Goal: Find specific page/section: Find specific page/section

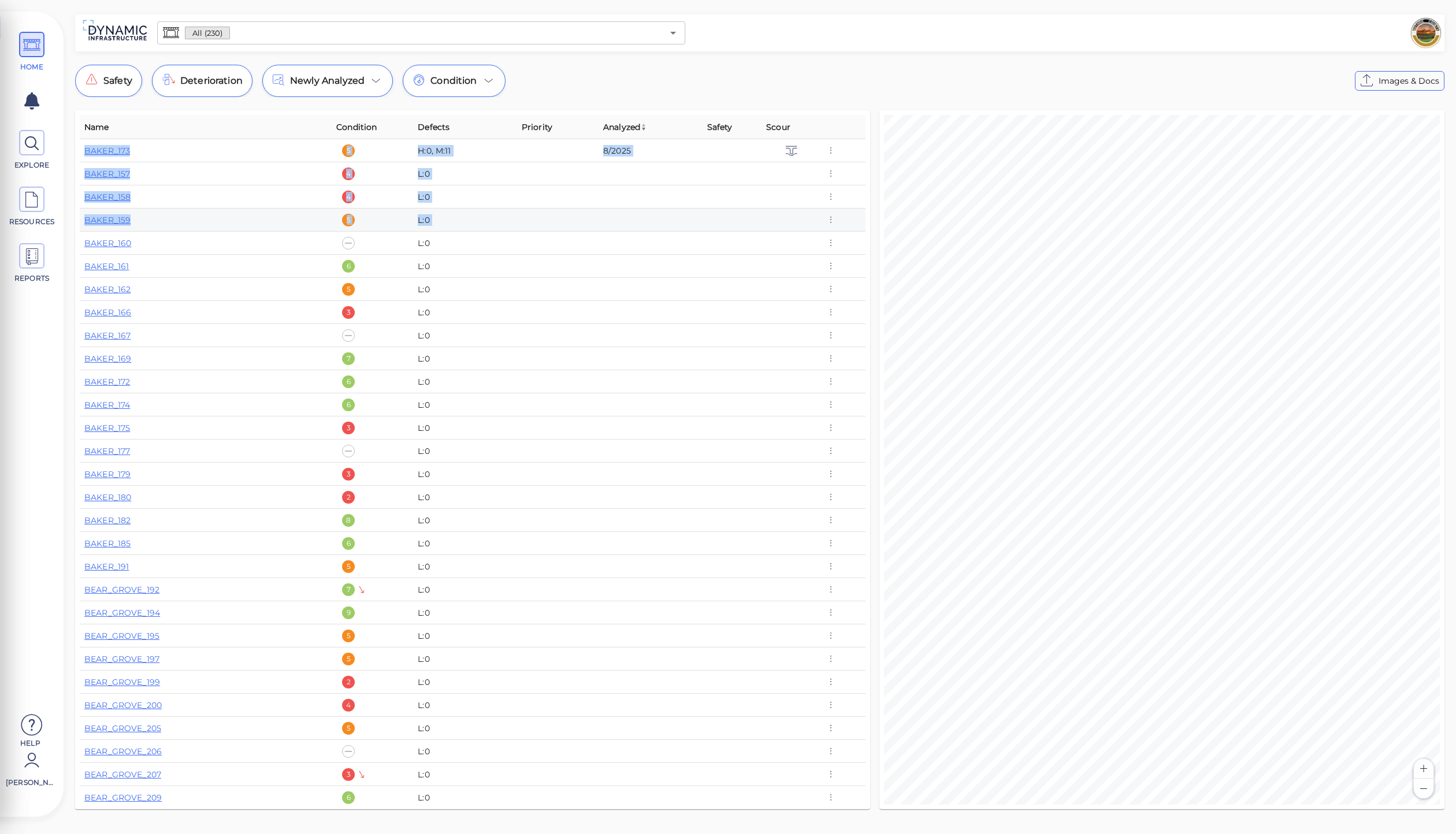
drag, startPoint x: 865, startPoint y: 198, endPoint x: 861, endPoint y: 217, distance: 19.4
click at [861, 217] on div "Name Condition Defects Priority Analyzed Safety Scour BAKER_173 5 H:0, M:11 8/2…" at bounding box center [472, 460] width 795 height 699
click at [860, 188] on td at bounding box center [843, 197] width 45 height 23
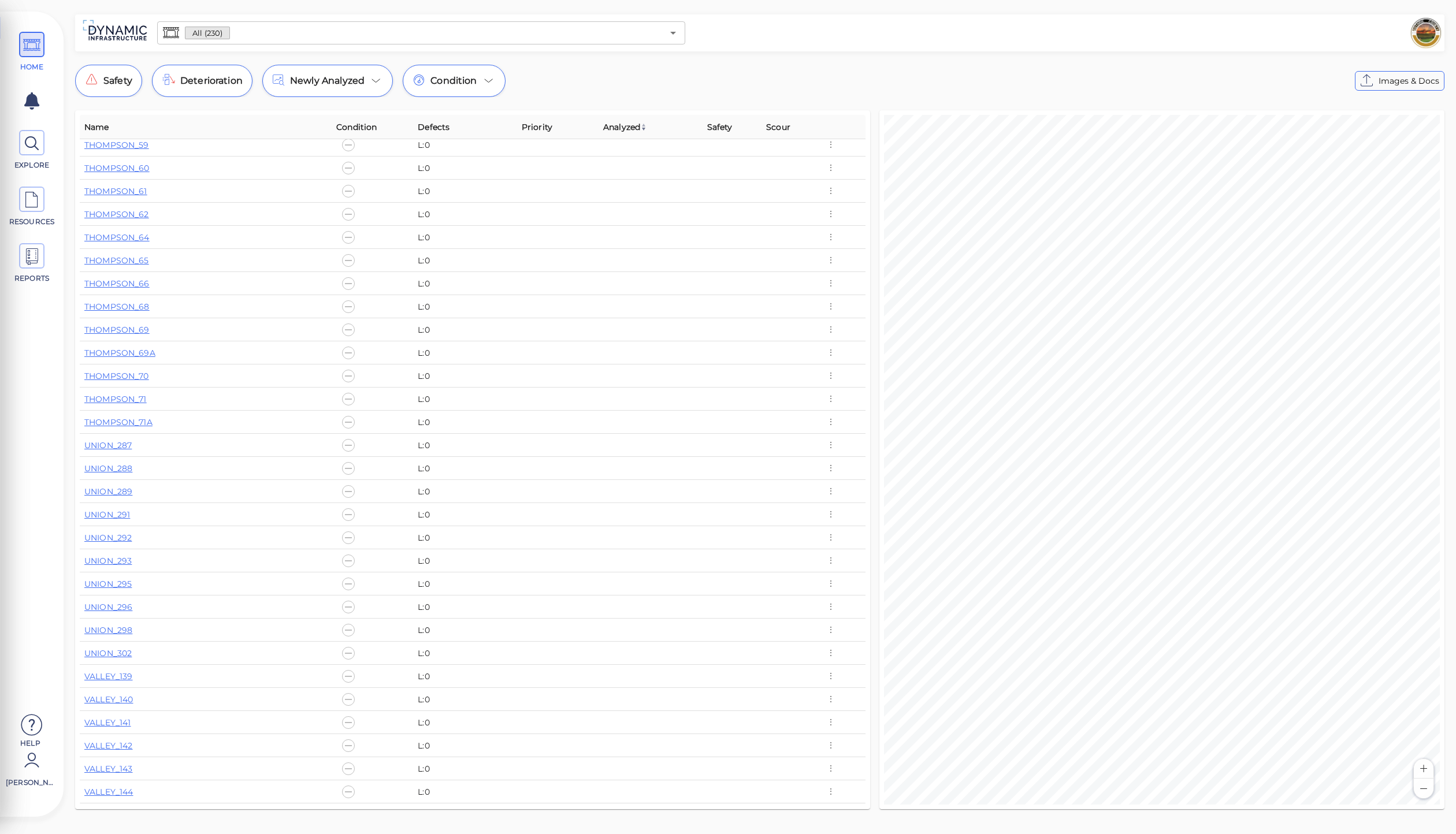
scroll to position [4647, 0]
drag, startPoint x: 453, startPoint y: 239, endPoint x: 544, endPoint y: 834, distance: 601.9
click at [544, 833] on div "HOME EXPLORE RESOURCES REPORTS Help Bar Yohay How to My Display Settings Hide d…" at bounding box center [728, 417] width 1456 height 834
click at [582, 691] on td at bounding box center [558, 702] width 82 height 23
